Goal: Information Seeking & Learning: Find specific fact

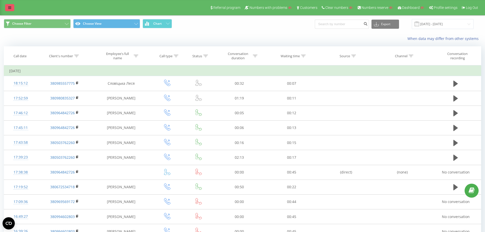
click at [11, 9] on icon at bounding box center [9, 8] width 3 height 4
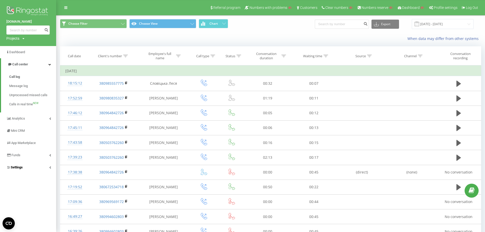
click at [24, 166] on link "Settings" at bounding box center [28, 168] width 56 height 12
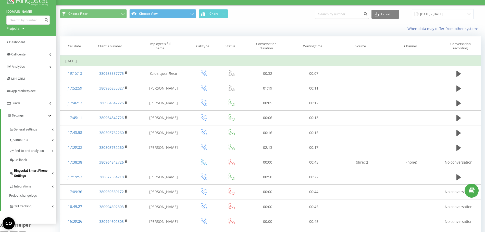
scroll to position [64, 0]
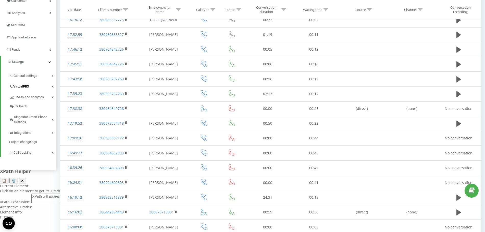
click at [36, 85] on link "VirtualPBX" at bounding box center [32, 86] width 47 height 11
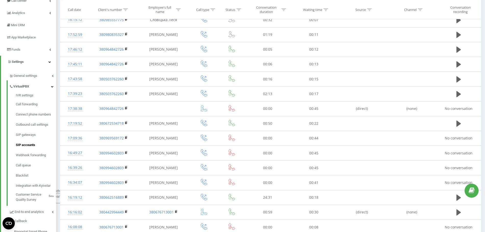
click at [36, 146] on link "SIP accounts" at bounding box center [36, 145] width 40 height 10
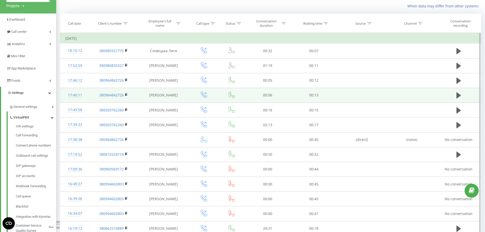
scroll to position [32, 0]
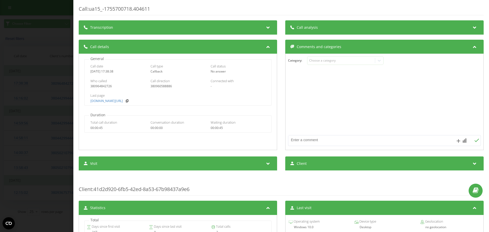
click at [99, 86] on div "380964842726" at bounding box center [117, 87] width 55 height 4
copy div "380964842726"
click at [25, 96] on div "Call : ua15_-1755700718.404611 Transcription For AI analysis of future calls, c…" at bounding box center [244, 116] width 489 height 232
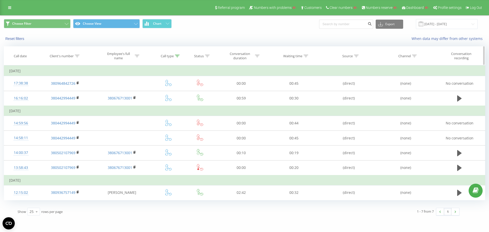
click at [138, 45] on div "Reset filters When data may differ from other systems" at bounding box center [244, 39] width 489 height 12
click at [80, 58] on th "Client's number" at bounding box center [65, 56] width 55 height 19
click at [76, 58] on div at bounding box center [77, 56] width 5 height 4
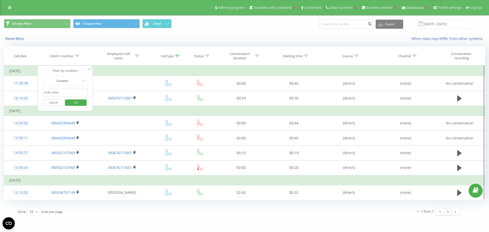
click at [57, 103] on button "Cancel" at bounding box center [54, 103] width 22 height 6
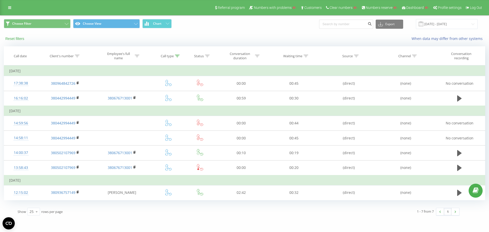
click at [18, 41] on button "Reset filters" at bounding box center [15, 38] width 23 height 5
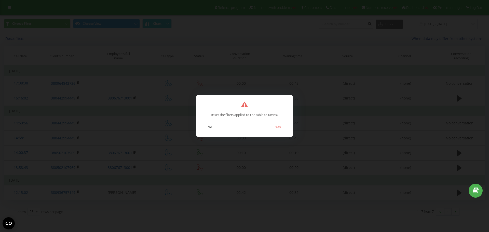
click at [280, 127] on button "Yes" at bounding box center [278, 127] width 10 height 7
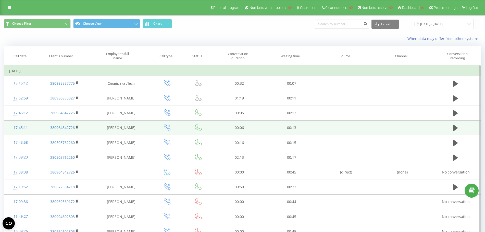
click at [21, 128] on div "17:45:11" at bounding box center [20, 128] width 23 height 10
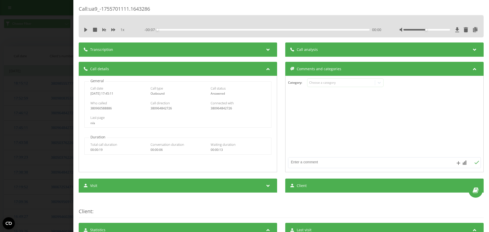
click at [51, 74] on div "Call : ua9_-1755701111.1643286 1 x - 00:07 00:00 00:00 Transcription For AI ana…" at bounding box center [244, 116] width 489 height 232
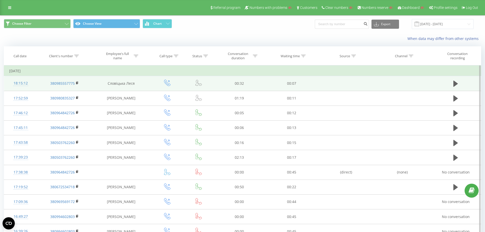
click at [22, 85] on div "18:15:12" at bounding box center [20, 84] width 23 height 10
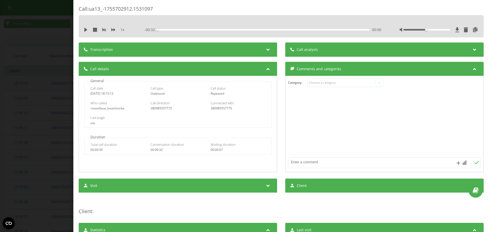
click at [22, 85] on div "Call : ua13_-1755702912.1531097 1 x - 00:32 00:00 00:00 Transcription For AI an…" at bounding box center [244, 116] width 489 height 232
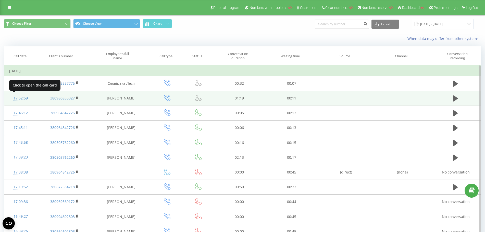
click at [19, 94] on div "17:52:59" at bounding box center [20, 99] width 23 height 10
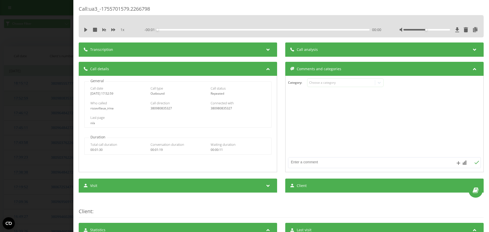
click at [19, 94] on div "Call : ua3_-1755701579.2266798 1 x - 00:01 00:00 00:00 Transcription For AI ana…" at bounding box center [244, 116] width 489 height 232
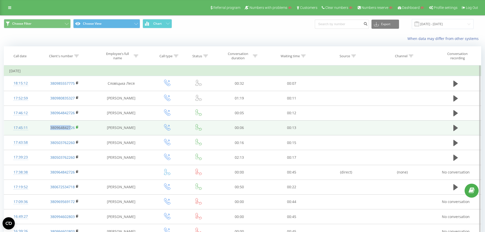
drag, startPoint x: 49, startPoint y: 127, endPoint x: 77, endPoint y: 129, distance: 27.6
click at [72, 129] on td "380964842726" at bounding box center [64, 128] width 54 height 15
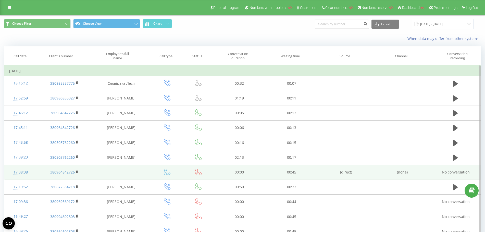
click at [18, 176] on div "17:38:38" at bounding box center [20, 173] width 23 height 10
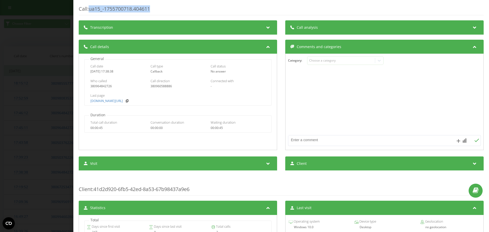
drag, startPoint x: 159, startPoint y: 12, endPoint x: 89, endPoint y: 10, distance: 69.6
click at [89, 10] on div "Call : ua15_-1755700718.404611" at bounding box center [281, 10] width 405 height 10
copy div "ua15_-1755700718.404611"
click at [23, 101] on div "Call : ua15_-1755700718.404611 Transcription For AI analysis of future calls, c…" at bounding box center [244, 116] width 489 height 232
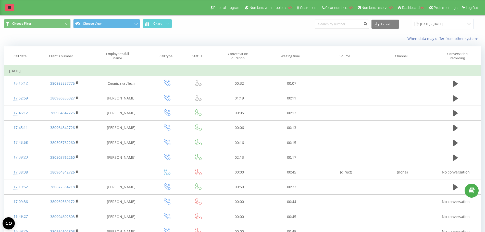
click at [6, 6] on link at bounding box center [9, 7] width 9 height 7
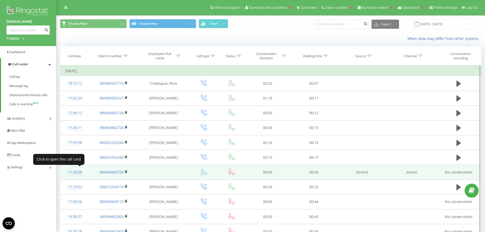
click at [75, 174] on div "17:38:38" at bounding box center [74, 173] width 19 height 10
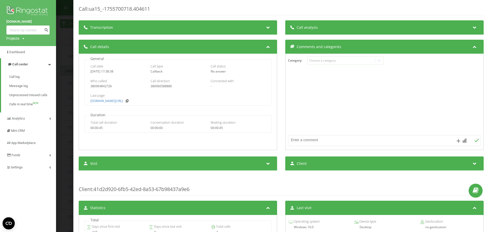
click at [64, 126] on div "Call : ua15_-1755700718.404611 Transcription For AI analysis of future calls, c…" at bounding box center [244, 116] width 489 height 232
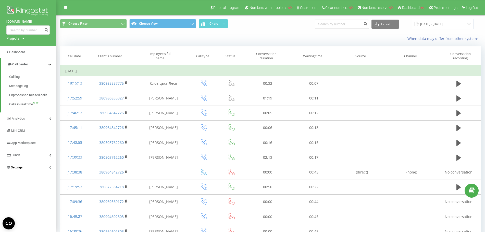
click at [30, 170] on link "Settings" at bounding box center [28, 168] width 56 height 12
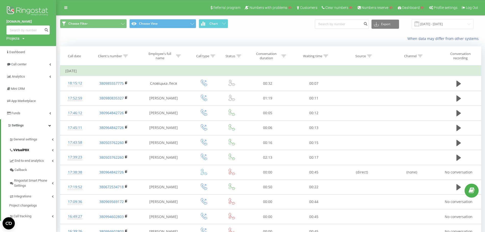
click at [31, 150] on link "VirtualPBX" at bounding box center [32, 149] width 47 height 11
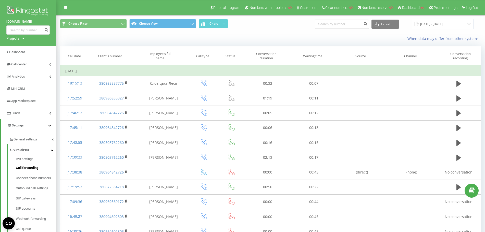
click at [32, 169] on span "Call forwarding" at bounding box center [27, 168] width 22 height 5
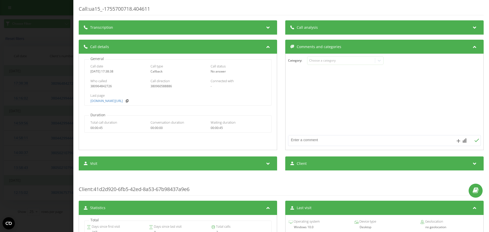
drag, startPoint x: 49, startPoint y: 47, endPoint x: 48, endPoint y: 40, distance: 7.4
click at [49, 48] on div "Call : ua15_-1755700718.404611 Transcription For AI analysis of future calls, c…" at bounding box center [244, 116] width 489 height 232
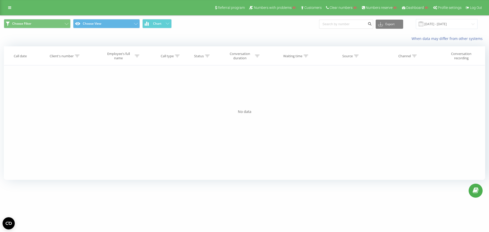
click at [12, 3] on div "Referral program Numbers with problems Customers Clear numbers Numbers reserve …" at bounding box center [244, 7] width 489 height 15
click at [10, 4] on div "Referral program Numbers with problems Customers Clear numbers Numbers reserve …" at bounding box center [244, 7] width 489 height 15
click at [10, 4] on link at bounding box center [9, 7] width 9 height 7
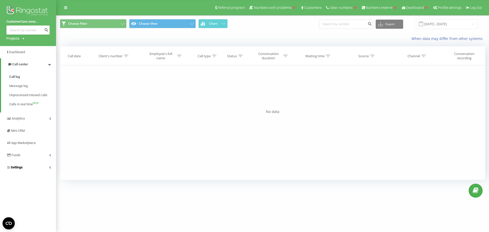
click at [16, 168] on span "Settings" at bounding box center [17, 168] width 12 height 4
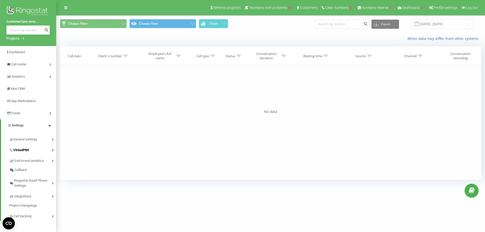
click at [30, 153] on link "VirtualPBX" at bounding box center [32, 149] width 47 height 11
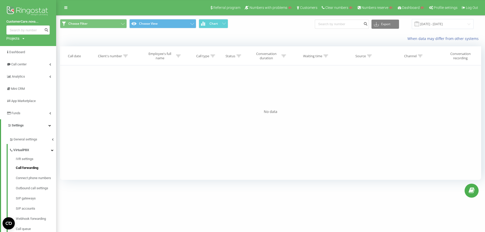
click at [28, 169] on span "Call forwarding" at bounding box center [27, 168] width 22 height 5
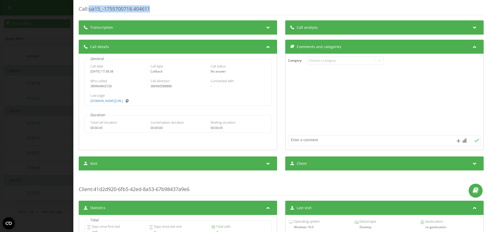
click at [90, 8] on div "Call : ua15_-1755700718.404611" at bounding box center [281, 10] width 405 height 10
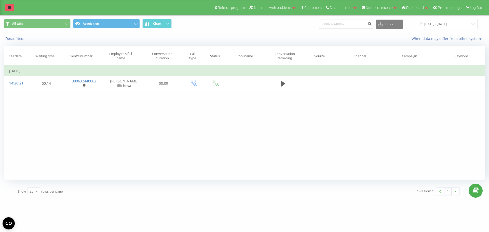
click at [7, 8] on link at bounding box center [9, 7] width 9 height 7
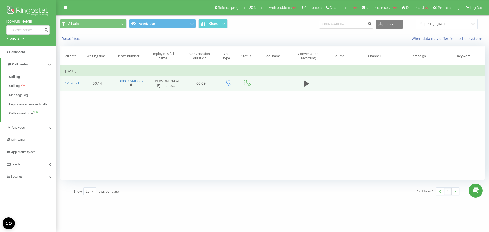
click at [74, 86] on div "14:20:21" at bounding box center [70, 84] width 11 height 10
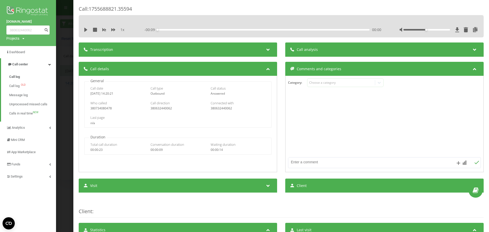
click at [67, 87] on div "Call : 1755688821.35594 1 x - 00:09 00:00 00:00 Transcription For AI analysis o…" at bounding box center [244, 116] width 489 height 232
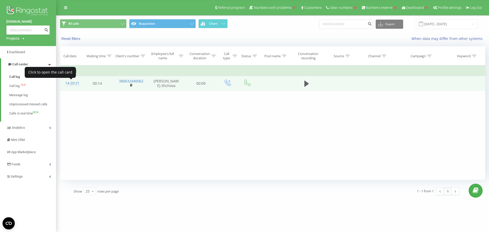
click at [75, 83] on div "14:20:21" at bounding box center [70, 84] width 11 height 10
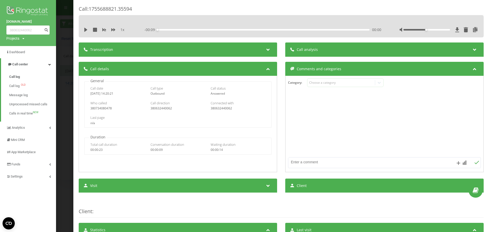
click at [162, 109] on div "380632440062" at bounding box center [178, 109] width 55 height 4
copy div "380632440062"
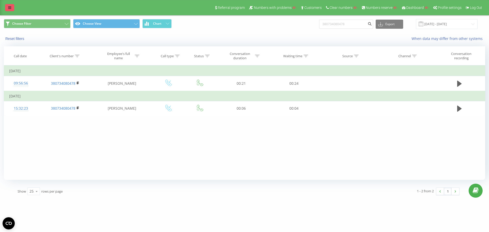
click at [11, 10] on link at bounding box center [9, 7] width 9 height 7
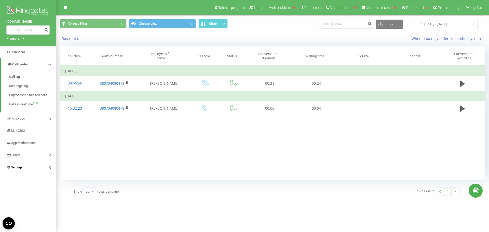
click at [36, 167] on link "Settings" at bounding box center [28, 168] width 56 height 12
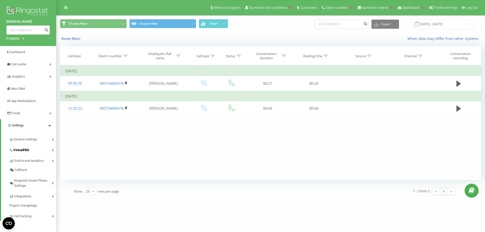
click at [35, 151] on link "VirtualPBX" at bounding box center [32, 149] width 47 height 11
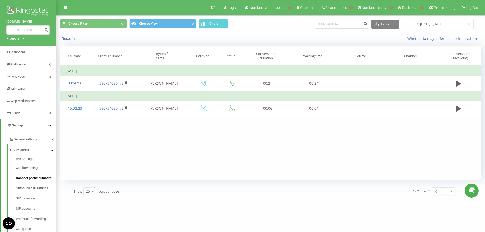
click at [37, 175] on link "Connect phone numbers" at bounding box center [36, 178] width 40 height 10
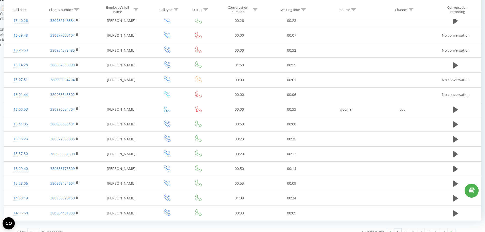
scroll to position [244, 0]
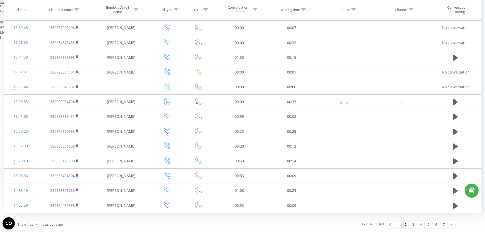
click at [403, 226] on link "2" at bounding box center [405, 224] width 8 height 7
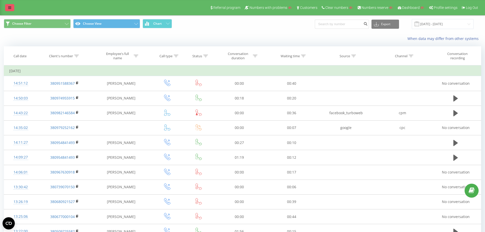
click at [12, 8] on link at bounding box center [9, 7] width 9 height 7
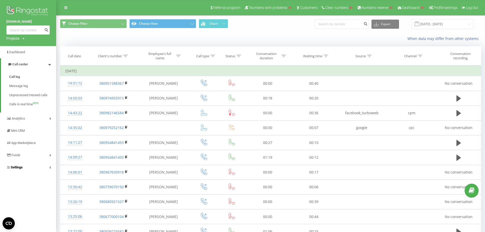
click at [25, 166] on link "Settings" at bounding box center [28, 168] width 56 height 12
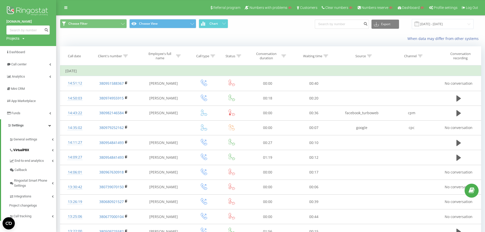
click at [28, 151] on span "VirtualPBX" at bounding box center [21, 150] width 16 height 5
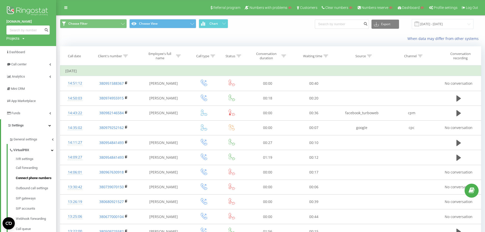
click at [36, 178] on span "Connect phone numbers" at bounding box center [34, 178] width 36 height 5
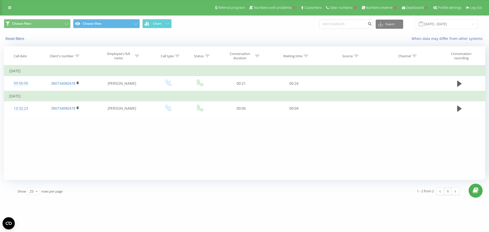
drag, startPoint x: 7, startPoint y: 10, endPoint x: 7, endPoint y: 13, distance: 3.3
click at [7, 10] on link at bounding box center [9, 7] width 9 height 7
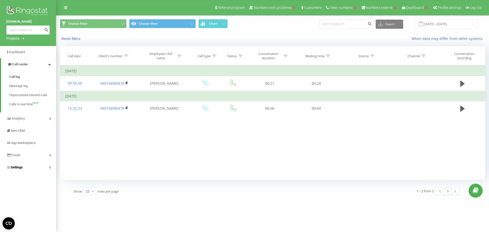
click at [33, 168] on link "Settings" at bounding box center [28, 168] width 56 height 12
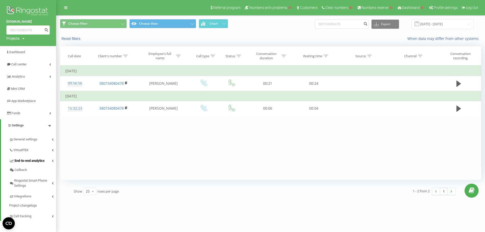
click at [29, 155] on link "End-to-end analytics" at bounding box center [32, 160] width 47 height 11
click at [27, 151] on span "VirtualPBX" at bounding box center [21, 150] width 16 height 5
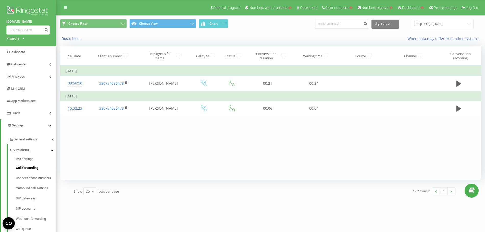
click at [37, 169] on span "Call forwarding" at bounding box center [27, 168] width 22 height 5
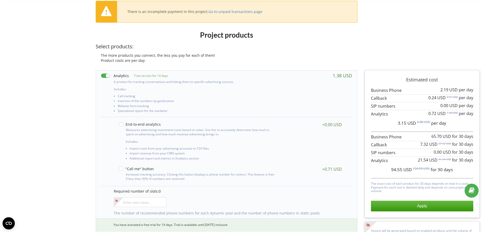
scroll to position [36, 0]
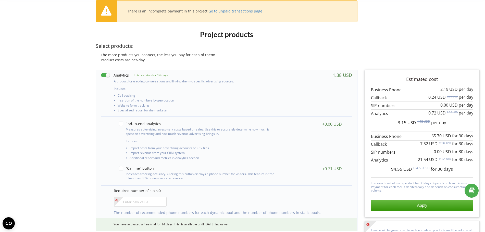
click at [102, 74] on label at bounding box center [115, 75] width 28 height 5
checkbox input "false"
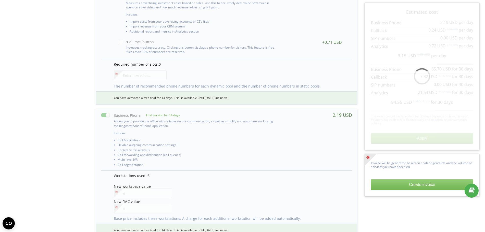
scroll to position [164, 0]
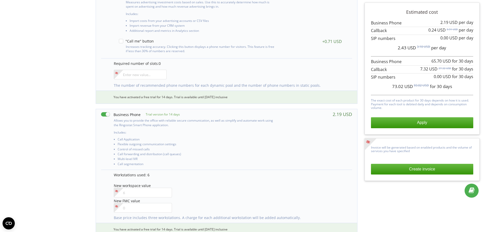
click at [106, 116] on label at bounding box center [121, 114] width 40 height 5
checkbox input "false"
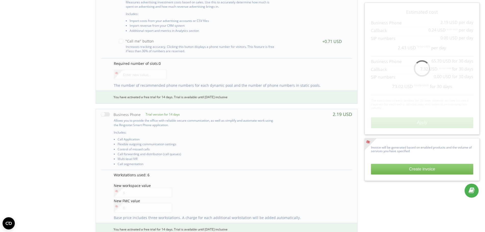
scroll to position [259, 0]
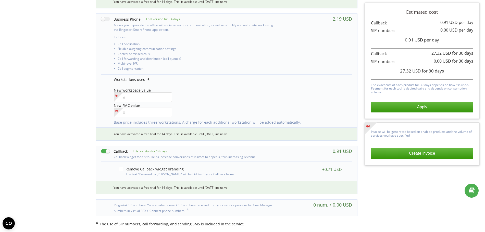
click at [105, 153] on label at bounding box center [114, 151] width 27 height 5
checkbox input "false"
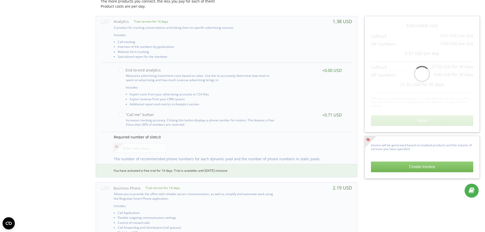
scroll to position [96, 0]
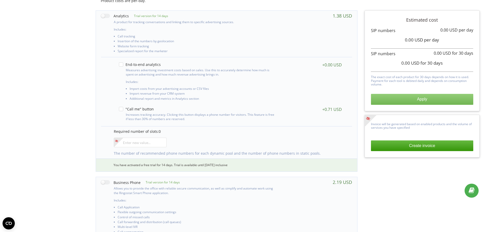
click at [436, 103] on button "Apply" at bounding box center [422, 99] width 102 height 11
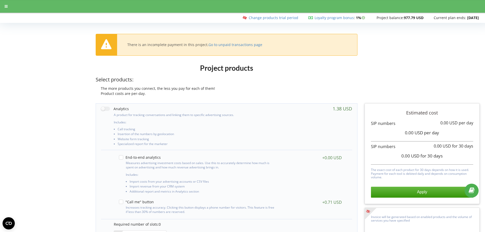
click at [6, 12] on div at bounding box center [242, 6] width 492 height 13
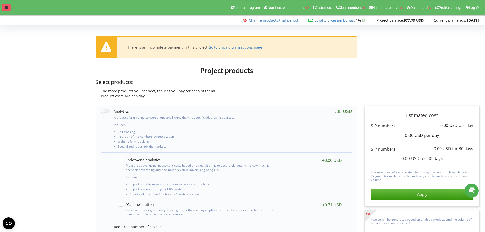
click at [7, 5] on div at bounding box center [6, 7] width 9 height 7
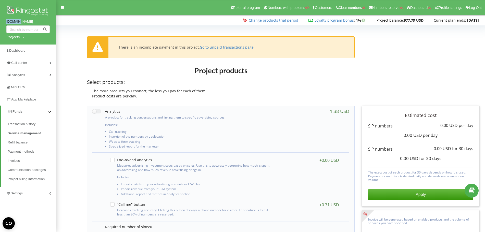
drag, startPoint x: 5, startPoint y: 21, endPoint x: 19, endPoint y: 23, distance: 13.9
click at [19, 23] on div "sich.ua Projects Search" at bounding box center [28, 22] width 56 height 45
copy link "[DOMAIN_NAME]"
click at [16, 38] on div "Projects" at bounding box center [12, 36] width 13 height 5
click at [16, 45] on input "text" at bounding box center [21, 47] width 25 height 7
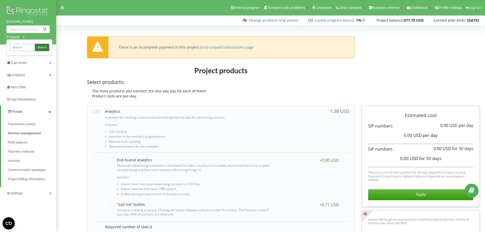
paste input "[DOMAIN_NAME]"
type input "[DOMAIN_NAME]"
click at [43, 47] on span "Search" at bounding box center [41, 47] width 9 height 5
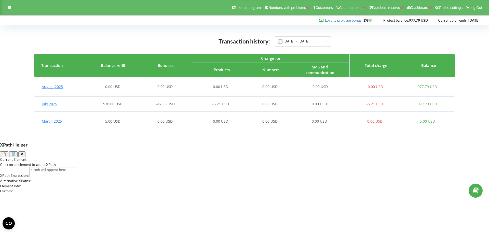
click at [47, 107] on div "[DATE]" at bounding box center [60, 104] width 53 height 5
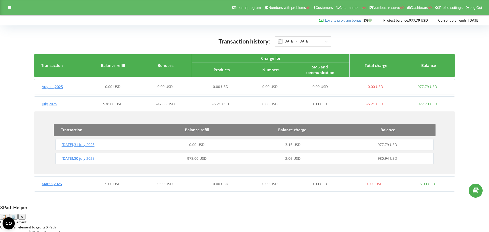
click at [60, 186] on span "[DATE]" at bounding box center [52, 184] width 20 height 5
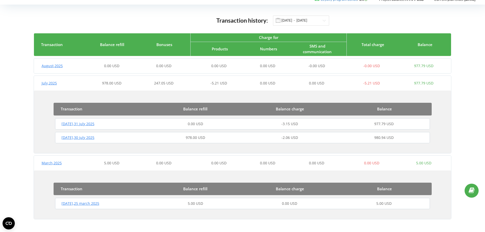
scroll to position [21, 0]
click at [49, 67] on span "[DATE]" at bounding box center [52, 65] width 21 height 5
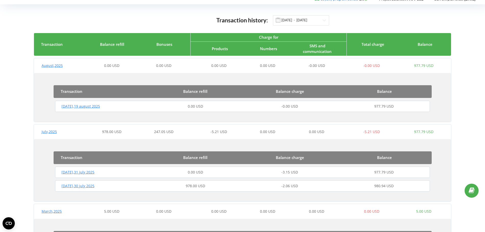
click at [81, 104] on span "[DATE]" at bounding box center [80, 106] width 38 height 5
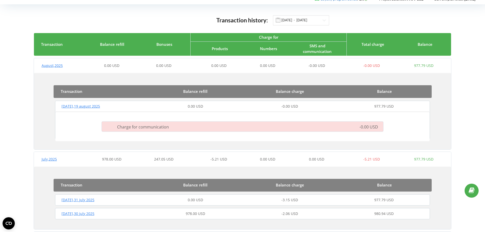
click at [77, 108] on span "[DATE]" at bounding box center [80, 106] width 38 height 5
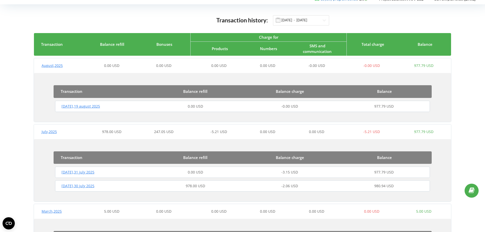
scroll to position [0, 0]
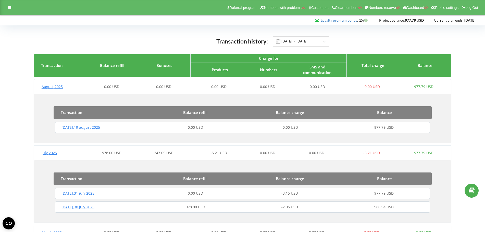
click at [7, 14] on div "Referral program Numbers with problems Customers Clear numbers Numbers reserve …" at bounding box center [242, 7] width 485 height 15
click at [8, 11] on div "Referral program Numbers with problems Customers Clear numbers Numbers reserve …" at bounding box center [242, 7] width 485 height 15
click at [12, 9] on div at bounding box center [9, 7] width 9 height 7
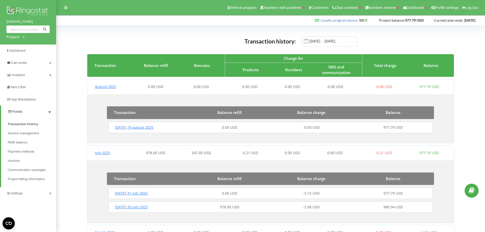
drag, startPoint x: 10, startPoint y: 36, endPoint x: 14, endPoint y: 41, distance: 5.6
click at [10, 36] on div "Projects" at bounding box center [12, 36] width 13 height 5
click at [15, 43] on div "Search" at bounding box center [29, 48] width 46 height 16
click at [17, 46] on input "text" at bounding box center [21, 47] width 25 height 7
paste input "[DOMAIN_NAME]"
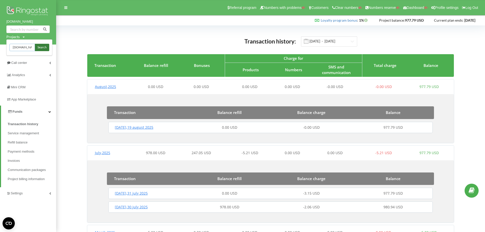
type input "[DOMAIN_NAME]"
click at [45, 44] on link "Search" at bounding box center [42, 47] width 14 height 7
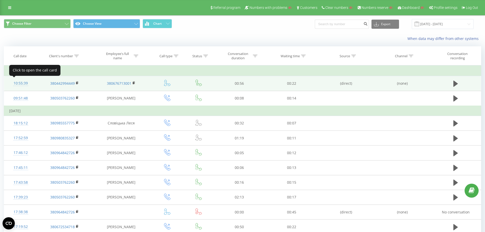
click at [23, 83] on div "10:55:39" at bounding box center [20, 84] width 23 height 10
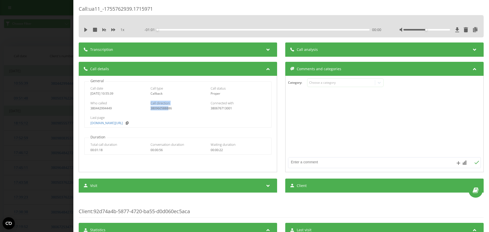
drag, startPoint x: 147, startPoint y: 109, endPoint x: 168, endPoint y: 110, distance: 20.9
click at [168, 110] on div "Who called 380442994449 Call direction 380960588886 Connected with 380676713001" at bounding box center [178, 105] width 187 height 15
click at [168, 110] on div "380960588886" at bounding box center [178, 109] width 55 height 4
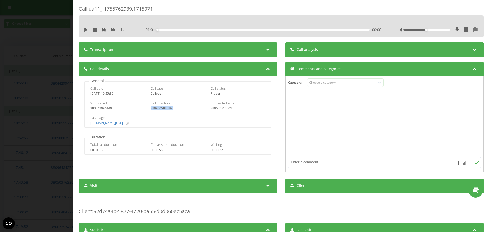
click at [168, 108] on div "380960588886" at bounding box center [178, 109] width 55 height 4
click at [160, 109] on div "380960588886" at bounding box center [178, 109] width 55 height 4
click at [159, 107] on div "380960588886" at bounding box center [178, 109] width 55 height 4
click at [160, 110] on div "380960588886" at bounding box center [178, 109] width 55 height 4
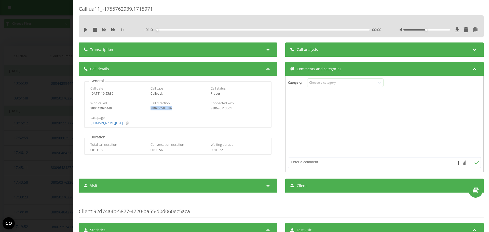
click at [160, 110] on div "380960588886" at bounding box center [178, 109] width 55 height 4
click at [60, 111] on div "Call : ua11_-1755762939.1715971 1 x - 01:01 00:00 00:00 Transcription For AI an…" at bounding box center [244, 116] width 489 height 232
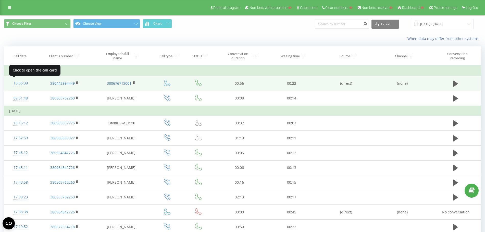
click at [17, 86] on div at bounding box center [20, 86] width 23 height 0
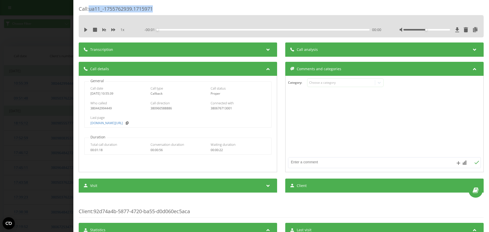
drag, startPoint x: 159, startPoint y: 10, endPoint x: 90, endPoint y: 11, distance: 68.6
click at [90, 11] on div "Call : ua11_-1755762939.1715971" at bounding box center [281, 10] width 405 height 10
click at [93, 9] on div "Call : ua11_-1755762939.1715971" at bounding box center [281, 10] width 405 height 10
drag, startPoint x: 89, startPoint y: 8, endPoint x: 97, endPoint y: 8, distance: 7.9
click at [97, 8] on div "Call : ua11_-1755762939.1715971" at bounding box center [281, 10] width 405 height 10
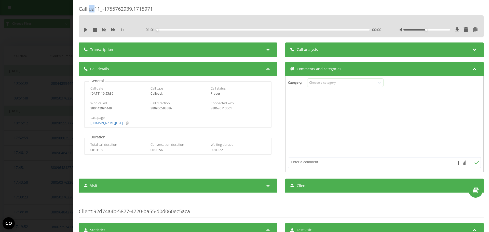
click at [97, 8] on div "Call : ua11_-1755762939.1715971" at bounding box center [281, 10] width 405 height 10
drag, startPoint x: 90, startPoint y: 9, endPoint x: 155, endPoint y: 5, distance: 65.9
click at [155, 5] on div "Call : ua11_-1755762939.1715971 1 x - 01:01 00:00 00:00 Transcription For AI an…" at bounding box center [281, 116] width 416 height 232
click at [155, 8] on div "Call : ua11_-1755762939.1715971" at bounding box center [281, 10] width 405 height 10
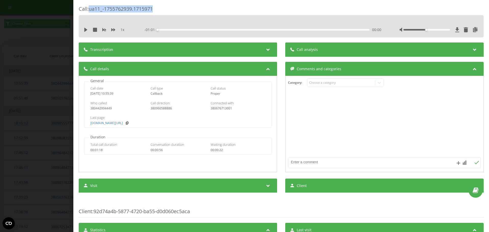
drag, startPoint x: 155, startPoint y: 8, endPoint x: 90, endPoint y: 12, distance: 65.4
click at [90, 12] on div "Call : ua11_-1755762939.1715971" at bounding box center [281, 10] width 405 height 10
click at [8, 109] on div "Call : ua11_-1755762939.1715971 1 x - 01:01 00:00 00:00 Transcription For AI an…" at bounding box center [244, 116] width 489 height 232
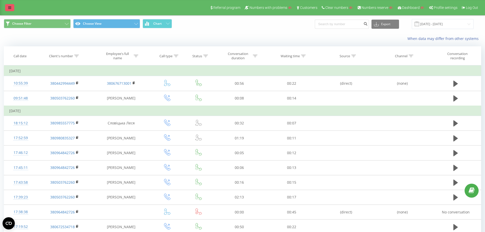
click at [6, 5] on link at bounding box center [9, 7] width 9 height 7
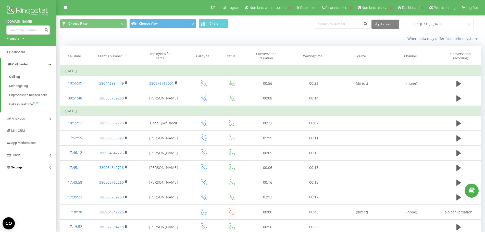
click at [18, 169] on span "Settings" at bounding box center [17, 168] width 12 height 4
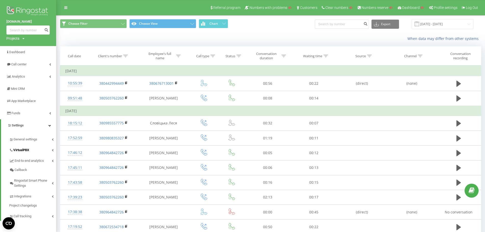
click at [31, 153] on link "VirtualPBX" at bounding box center [32, 149] width 47 height 11
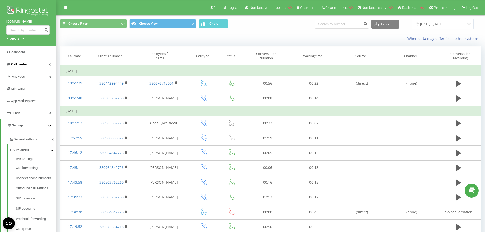
click at [25, 64] on span "Call center" at bounding box center [19, 64] width 16 height 4
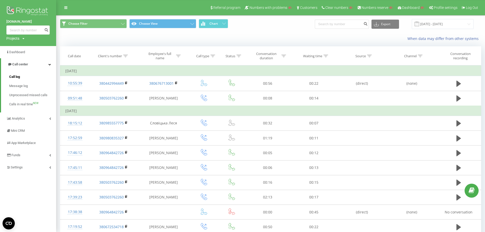
click at [14, 75] on span "Call log" at bounding box center [14, 76] width 11 height 5
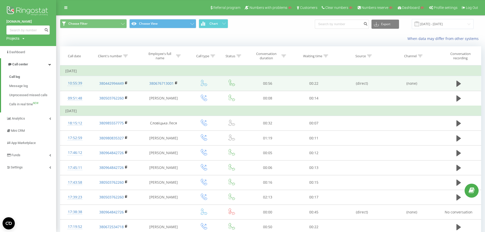
click at [79, 87] on div "10:55:39" at bounding box center [74, 84] width 19 height 10
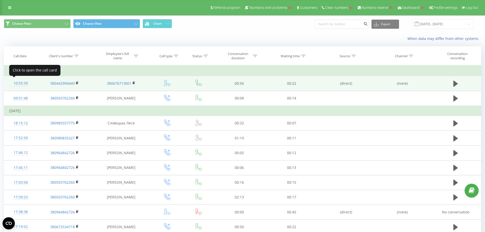
click at [22, 85] on div "10:55:39" at bounding box center [20, 84] width 23 height 10
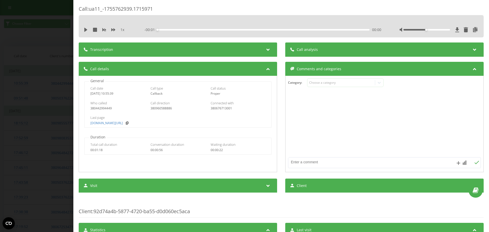
click at [163, 110] on div "380960588886" at bounding box center [178, 109] width 55 height 4
click at [187, 121] on div "Last page [DOMAIN_NAME][URL]" at bounding box center [177, 120] width 175 height 10
click at [50, 77] on div "Call : ua11_-1755762939.1715971 1 x - 01:01 00:00 00:00 Transcription For AI an…" at bounding box center [244, 116] width 489 height 232
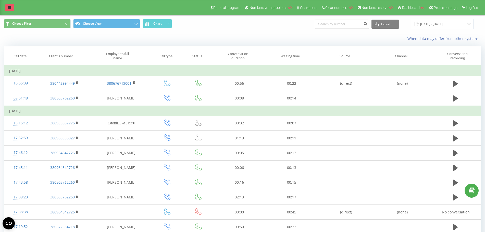
click at [9, 6] on link at bounding box center [9, 7] width 9 height 7
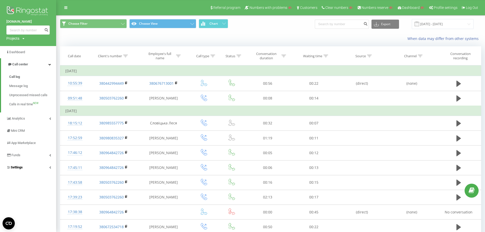
click at [34, 164] on link "Settings" at bounding box center [28, 168] width 56 height 12
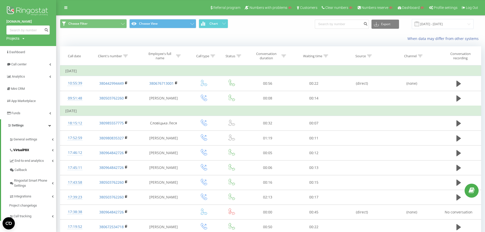
click at [29, 153] on span "VirtualPBX" at bounding box center [21, 150] width 16 height 5
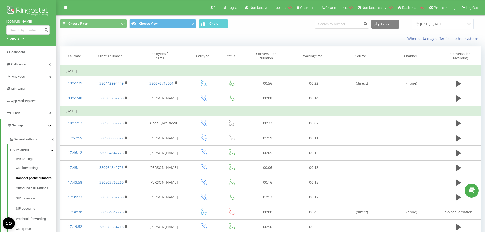
click at [33, 177] on span "Connect phone numbers" at bounding box center [34, 178] width 36 height 5
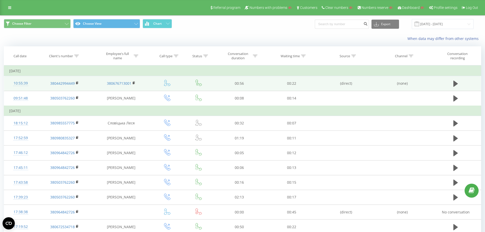
click at [20, 86] on div at bounding box center [20, 86] width 23 height 0
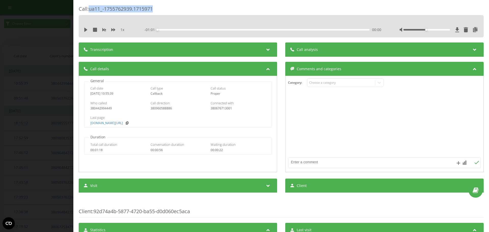
drag, startPoint x: 162, startPoint y: 9, endPoint x: 91, endPoint y: 11, distance: 70.4
click at [91, 11] on div "Call : ua11_-1755762939.1715971" at bounding box center [281, 10] width 405 height 10
copy div "ua11_-1755762939.1715971"
click at [44, 94] on div "Call : ua11_-1755762939.1715971 1 x - 01:01 00:00 00:00 Transcription For AI an…" at bounding box center [244, 116] width 489 height 232
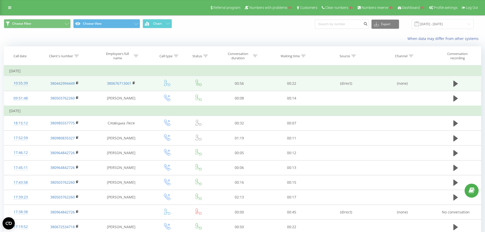
click at [24, 84] on div "10:55:39" at bounding box center [20, 84] width 23 height 10
